Goal: Check status: Check status

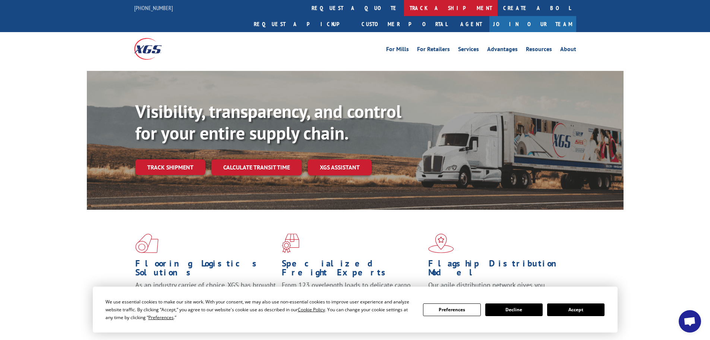
click at [404, 7] on link "track a shipment" at bounding box center [451, 8] width 94 height 16
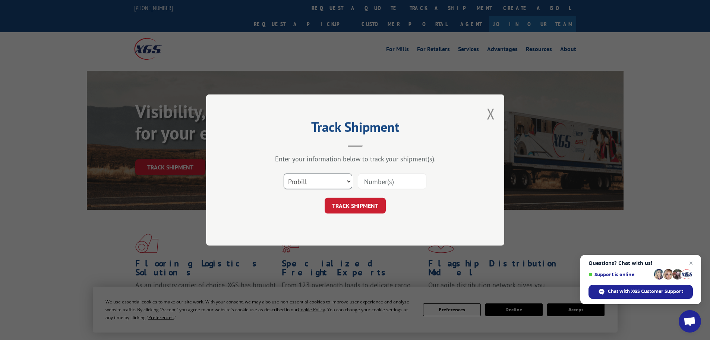
click at [345, 179] on select "Select category... Probill BOL PO" at bounding box center [318, 181] width 69 height 16
select select "bol"
click at [284, 173] on select "Select category... Probill BOL PO" at bounding box center [318, 181] width 69 height 16
click at [381, 181] on input at bounding box center [392, 181] width 69 height 16
paste input "00889690117002258"
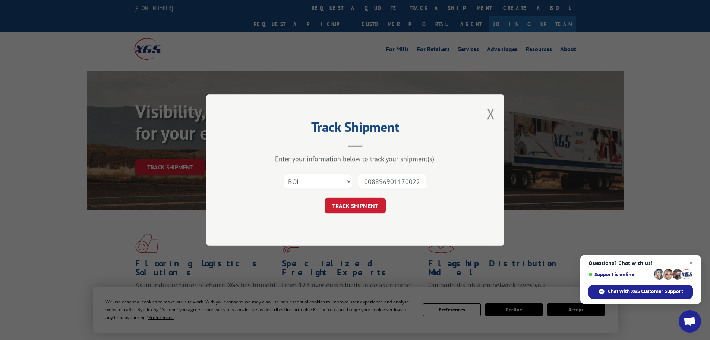
scroll to position [0, 8]
type input "00889690117002258"
click at [366, 204] on button "TRACK SHIPMENT" at bounding box center [355, 206] width 61 height 16
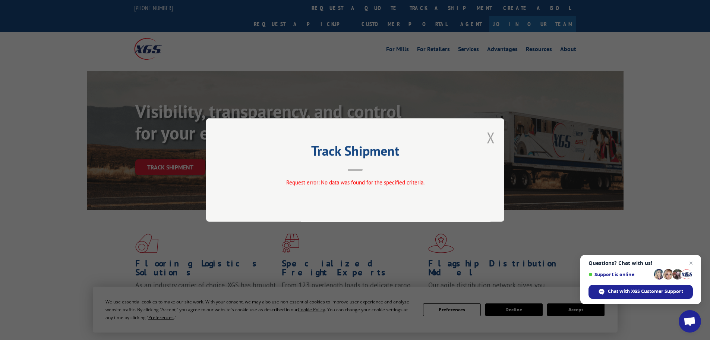
click at [493, 140] on button "Close modal" at bounding box center [491, 137] width 8 height 20
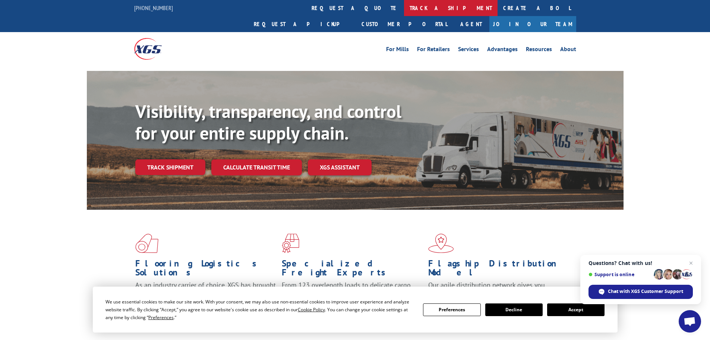
click at [404, 7] on link "track a shipment" at bounding box center [451, 8] width 94 height 16
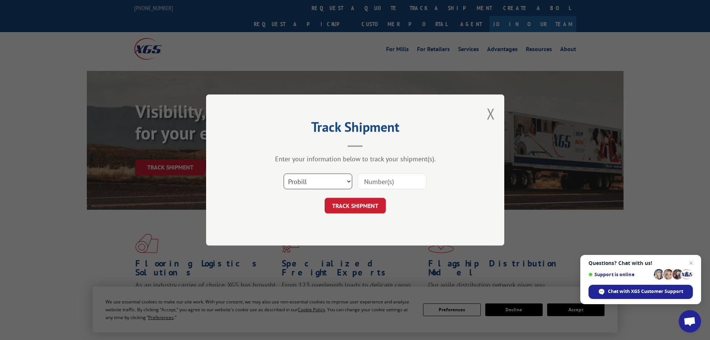
click at [331, 182] on select "Select category... Probill BOL PO" at bounding box center [318, 181] width 69 height 16
click at [284, 173] on select "Select category... Probill BOL PO" at bounding box center [318, 181] width 69 height 16
click at [376, 182] on input at bounding box center [392, 181] width 69 height 16
paste input "2188160445"
type input "2188160445"
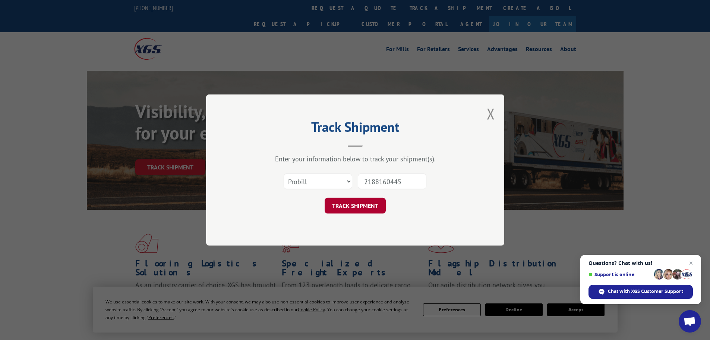
click at [360, 205] on button "TRACK SHIPMENT" at bounding box center [355, 206] width 61 height 16
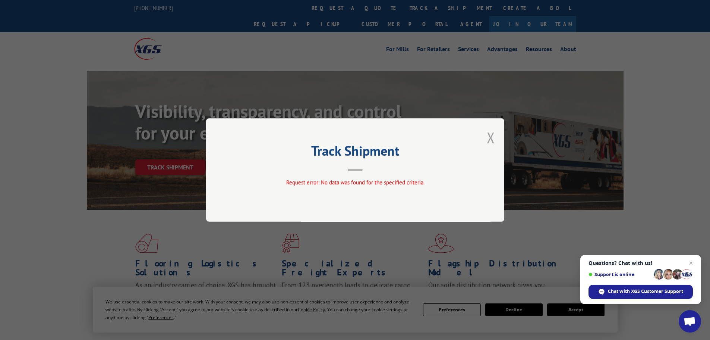
click at [489, 138] on button "Close modal" at bounding box center [491, 137] width 8 height 20
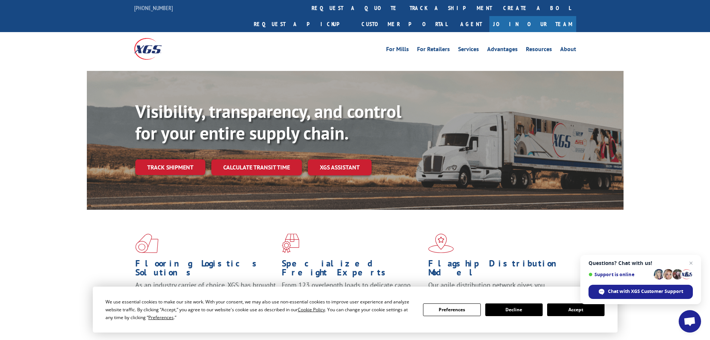
click at [630, 320] on div "Flooring Logistics Solutions As an industry carrier of choice, XGS has brought …" at bounding box center [355, 285] width 710 height 150
click at [155, 159] on link "Track shipment" at bounding box center [170, 167] width 70 height 16
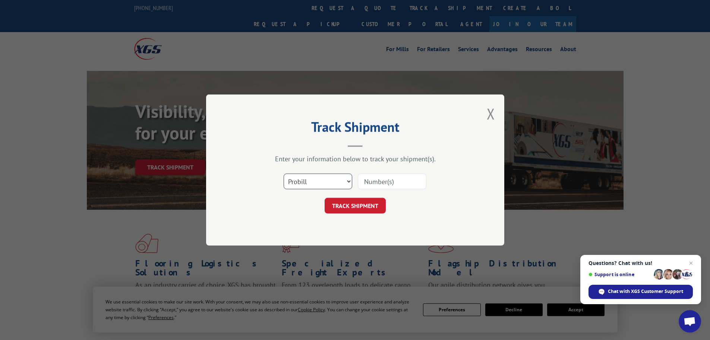
click at [344, 179] on select "Select category... Probill BOL PO" at bounding box center [318, 181] width 69 height 16
select select "po"
click at [284, 173] on select "Select category... Probill BOL PO" at bounding box center [318, 181] width 69 height 16
click at [374, 180] on input at bounding box center [392, 181] width 69 height 16
paste input "2188160445"
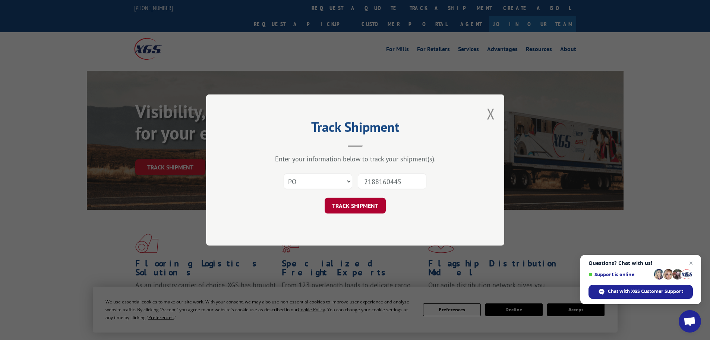
type input "2188160445"
click at [366, 206] on button "TRACK SHIPMENT" at bounding box center [355, 206] width 61 height 16
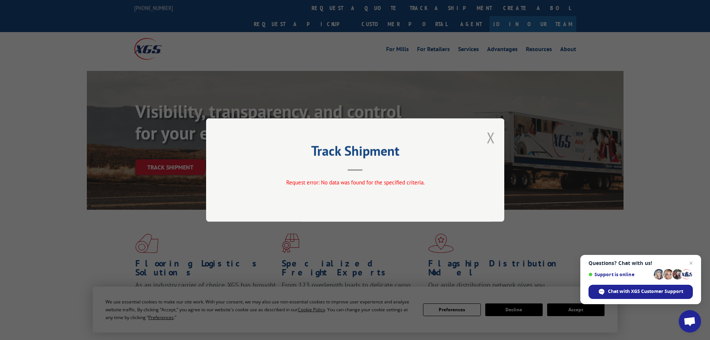
click at [490, 138] on button "Close modal" at bounding box center [491, 137] width 8 height 20
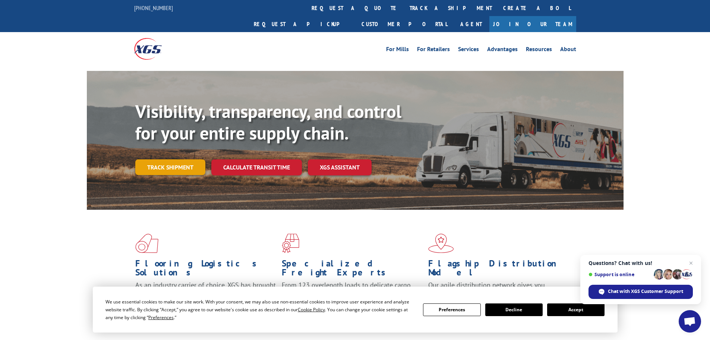
click at [187, 159] on link "Track shipment" at bounding box center [170, 167] width 70 height 16
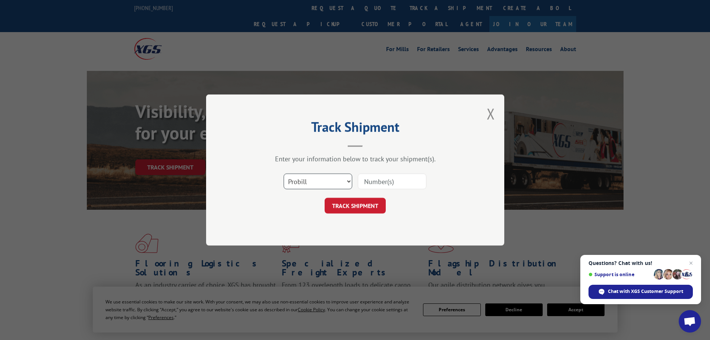
click at [334, 183] on select "Select category... Probill BOL PO" at bounding box center [318, 181] width 69 height 16
click at [378, 183] on input at bounding box center [392, 181] width 69 height 16
paste input "2188160445"
type input "2188160445"
click button "TRACK SHIPMENT" at bounding box center [355, 206] width 61 height 16
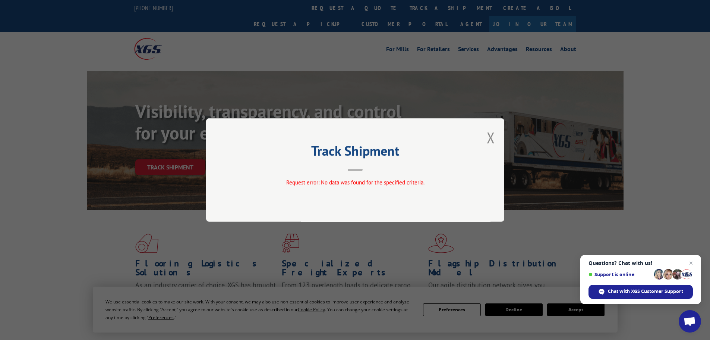
click at [486, 141] on div "Track Shipment Request error: No data was found for the specified criteria." at bounding box center [355, 169] width 298 height 103
click at [492, 139] on button "Close modal" at bounding box center [491, 137] width 8 height 20
